Goal: Find specific page/section: Find specific page/section

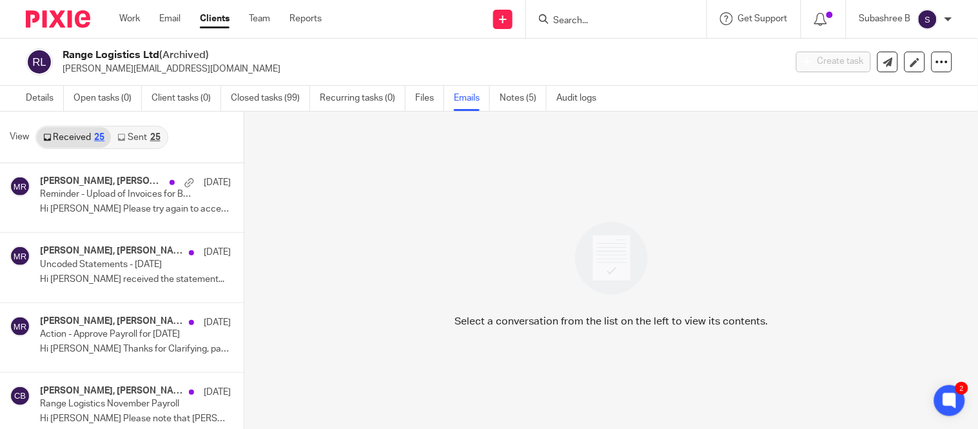
click at [562, 19] on input "Search" at bounding box center [610, 21] width 116 height 12
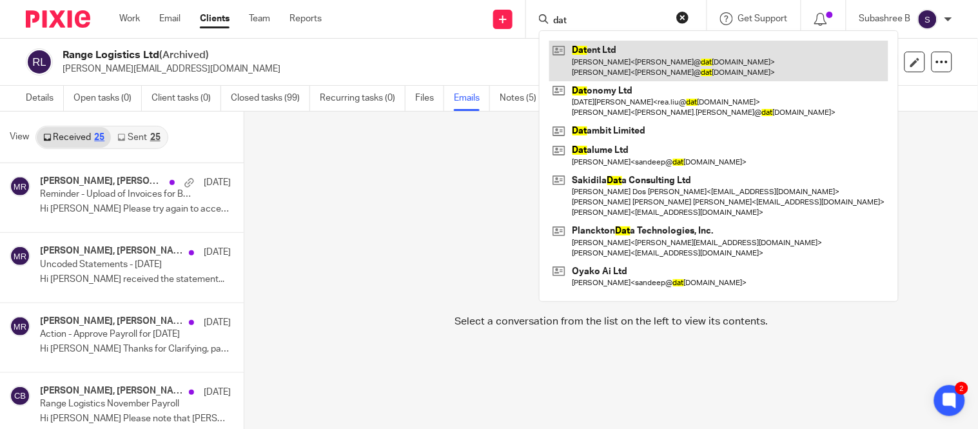
type input "dat"
click at [637, 55] on link at bounding box center [718, 61] width 339 height 40
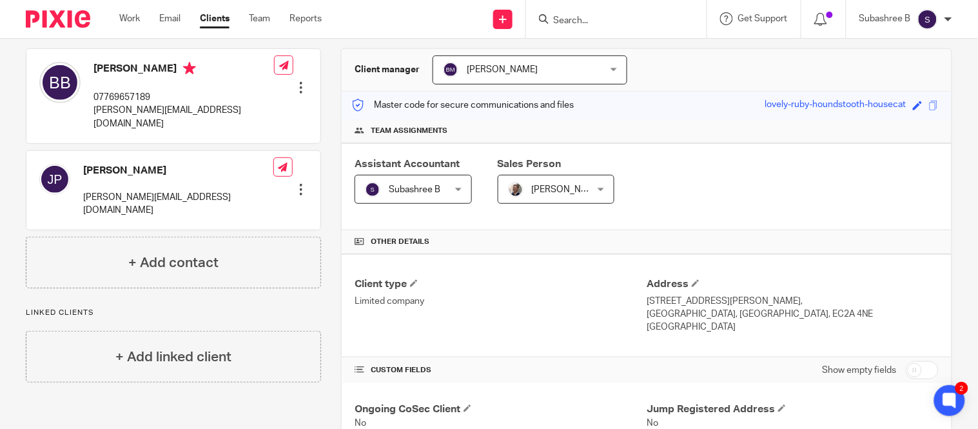
scroll to position [112, 0]
click at [929, 106] on span at bounding box center [934, 106] width 10 height 10
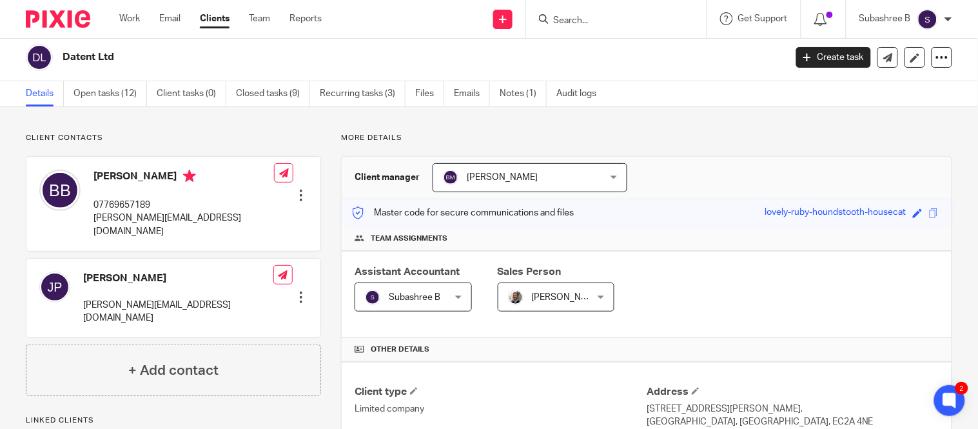
scroll to position [0, 0]
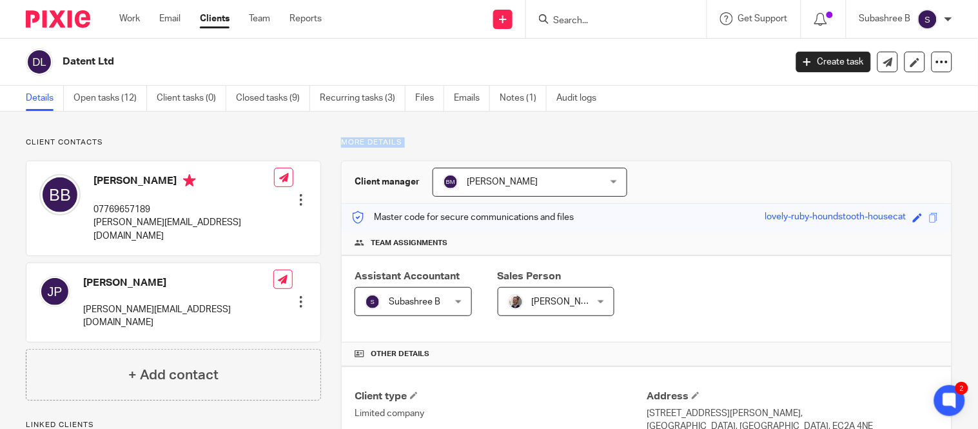
click at [420, 141] on p "More details" at bounding box center [646, 142] width 611 height 10
